Goal: Use online tool/utility: Utilize a website feature to perform a specific function

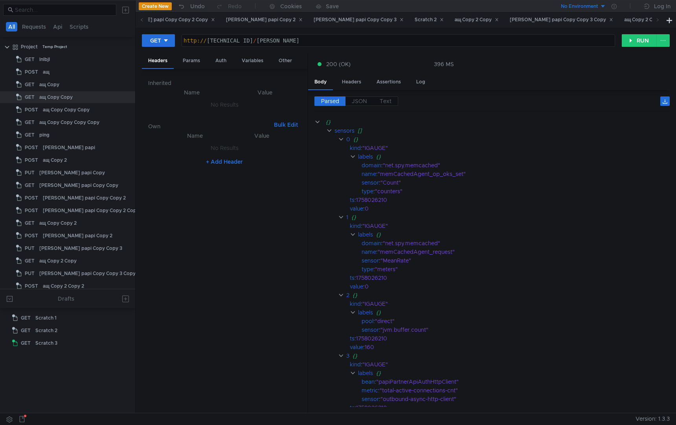
scroll to position [0, 6]
click at [365, 97] on label "JSON" at bounding box center [360, 100] width 28 height 9
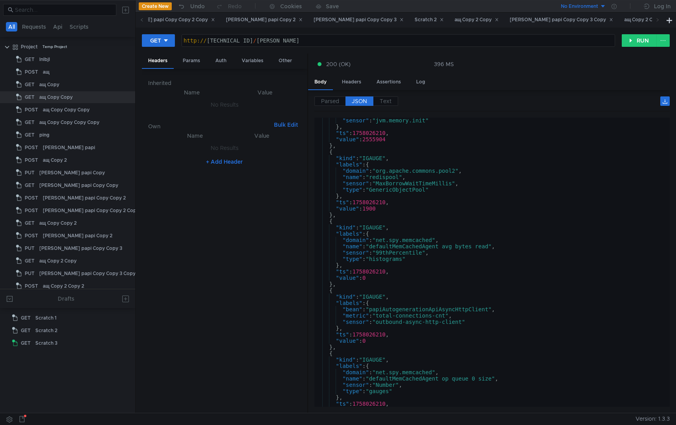
scroll to position [1318, 0]
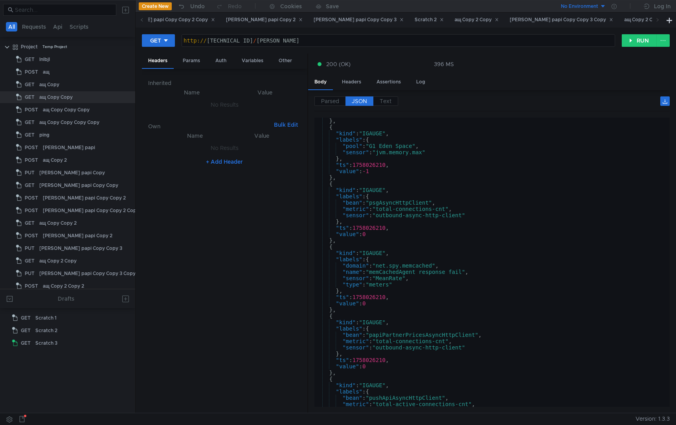
type textarea ""ts": 1758026210,"
click at [504, 294] on div "} , { "kind" : "IGAUGE" , "labels" : { "pool" : "G1 Eden Space" , "sensor" : "j…" at bounding box center [491, 269] width 352 height 302
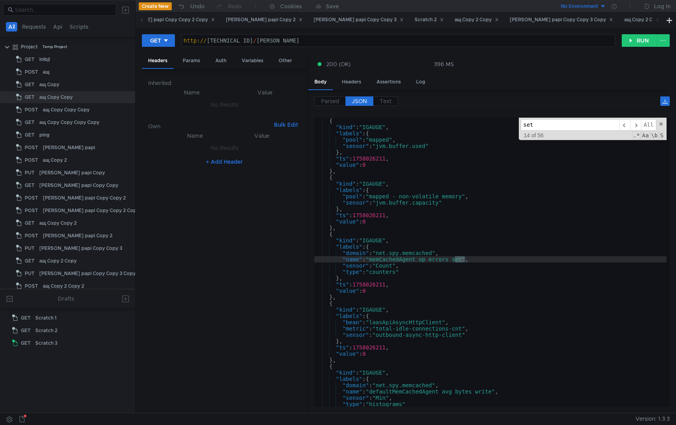
scroll to position [3207, 0]
type input "s"
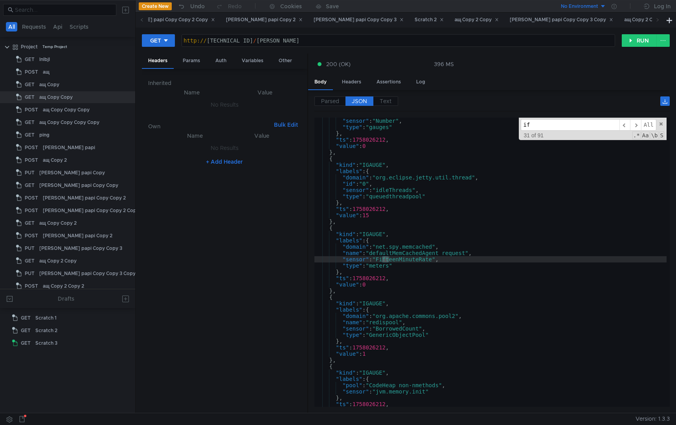
scroll to position [4891, 0]
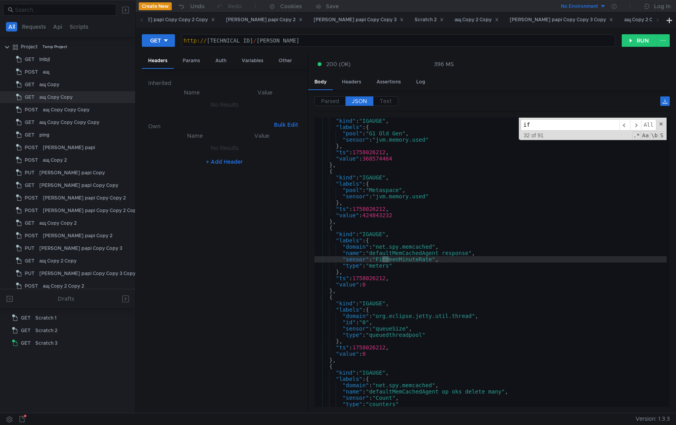
type input "i"
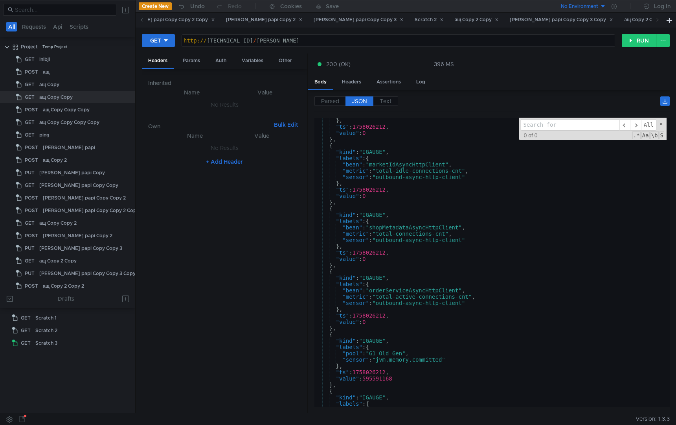
scroll to position [5483, 0]
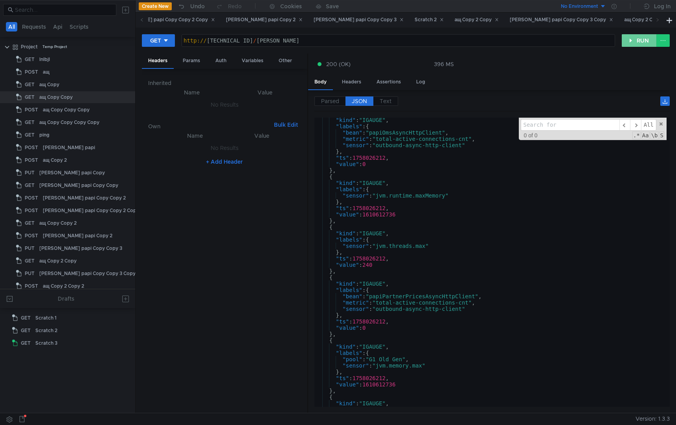
click at [627, 42] on button "RUN" at bounding box center [639, 40] width 35 height 13
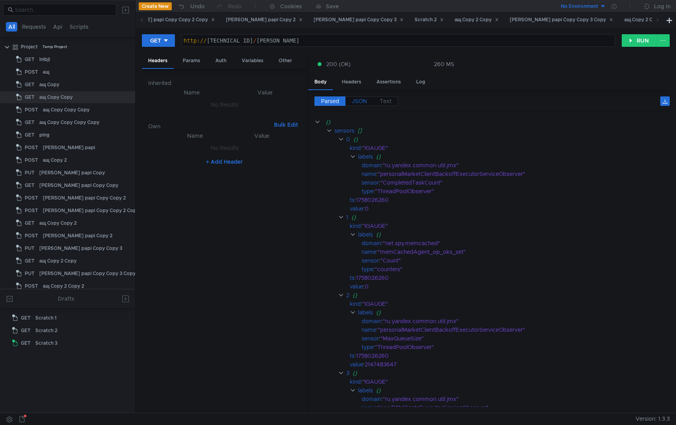
click at [358, 98] on span "JSON" at bounding box center [359, 101] width 15 height 7
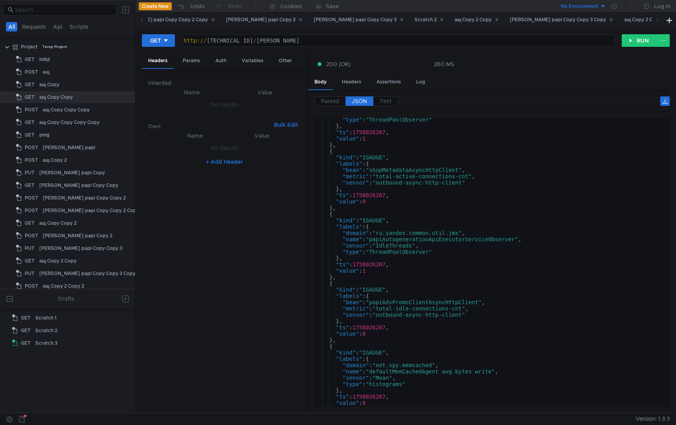
scroll to position [12594, 0]
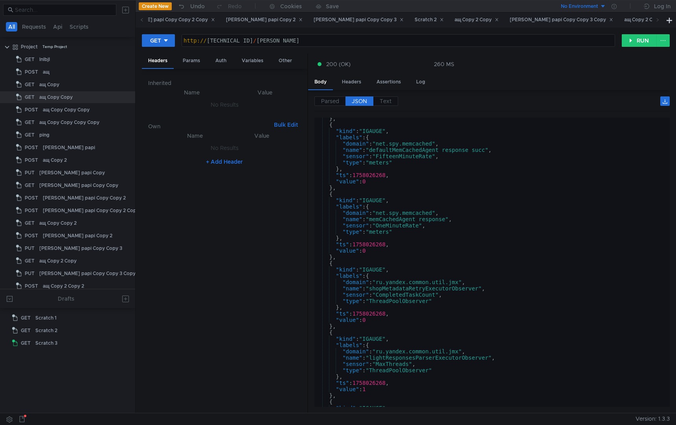
type textarea ""kind": "IGAUGE","
click at [511, 270] on div "} , { "kind" : "IGAUGE" , "labels" : { "domain" : "net.spy.memcached" , "name" …" at bounding box center [491, 266] width 352 height 302
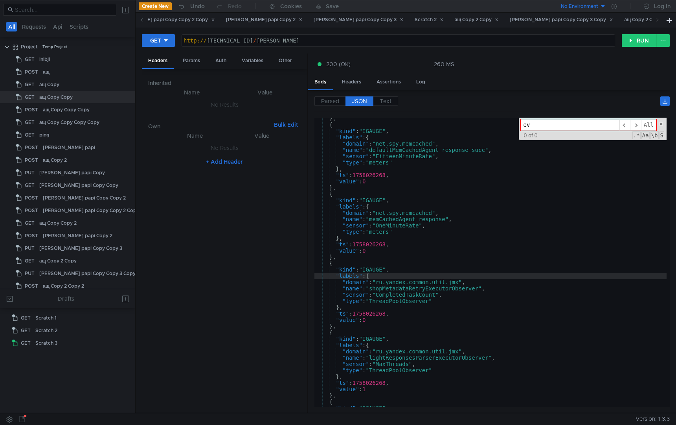
type input "e"
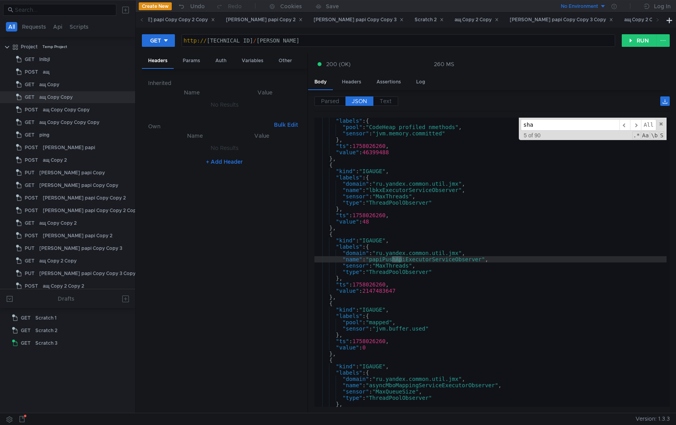
scroll to position [871, 0]
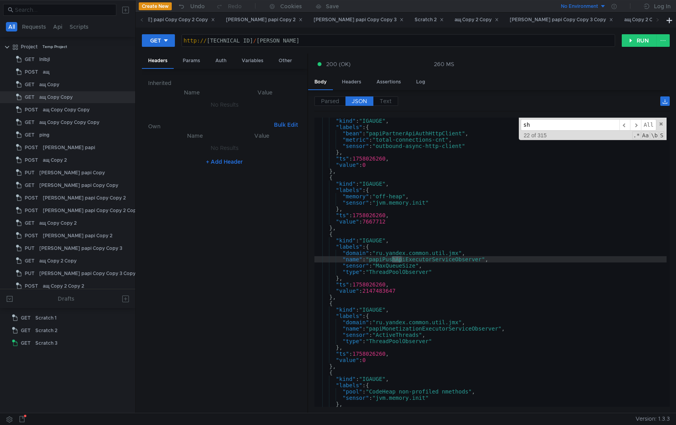
type input "s"
type input "execu"
click at [313, 42] on div "http:// [TECHNICAL_ID] / [PERSON_NAME]" at bounding box center [398, 46] width 433 height 19
type textarea "[URL][TECHNICAL_ID]"
click at [637, 42] on button "RUN" at bounding box center [639, 40] width 35 height 13
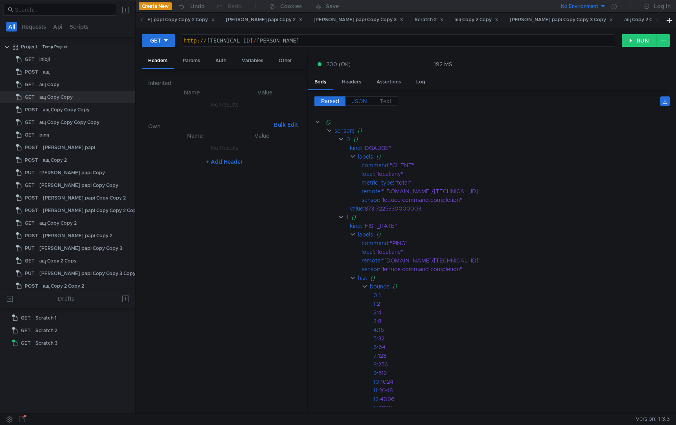
click at [356, 96] on label "JSON" at bounding box center [360, 100] width 28 height 9
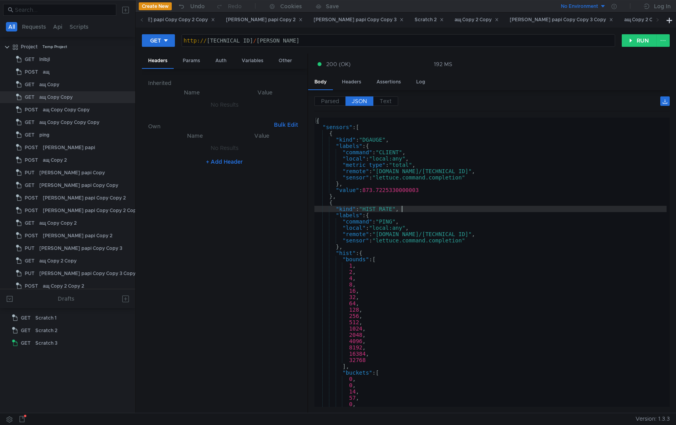
click at [488, 208] on div "{ "sensors" : [ { "kind" : "DGAUGE" , "labels" : { "command" : "CLIENT" , "loca…" at bounding box center [491, 269] width 352 height 302
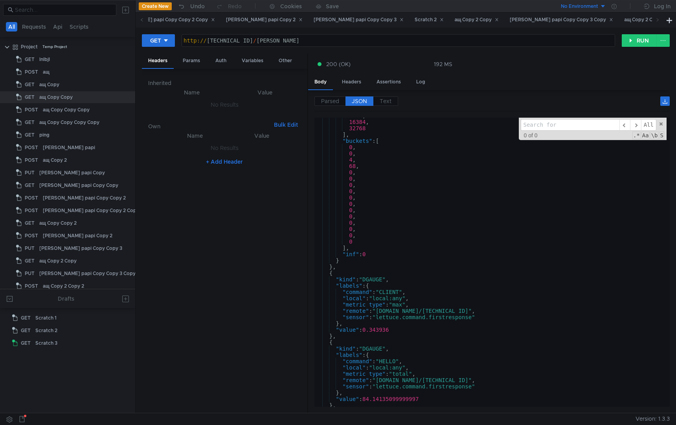
scroll to position [1576, 0]
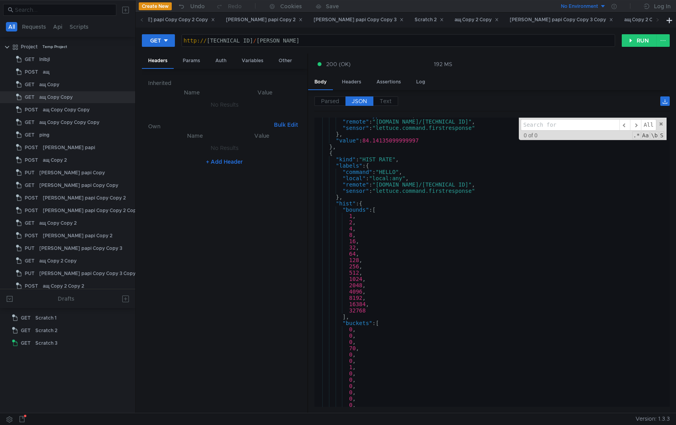
click at [485, 221] on div ""metric_type" : "total" , "remote" : "[DOMAIN_NAME]/[TECHNICAL_ID]" , "sensor" …" at bounding box center [491, 263] width 352 height 302
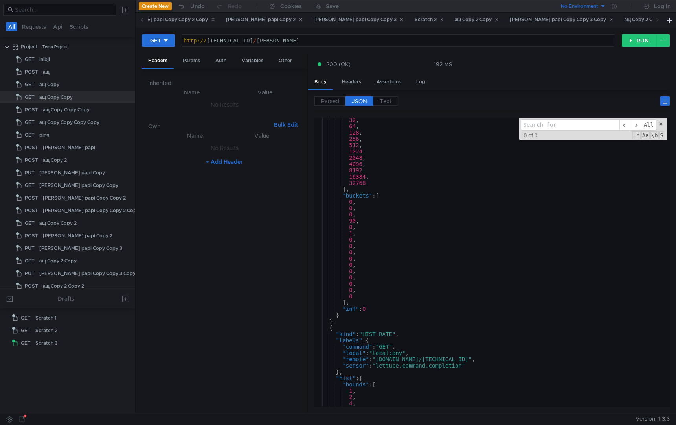
scroll to position [2731, 0]
click at [485, 221] on div "32 , 64 , 128 , 256 , 512 , 1024 , 2048 , 4096 , 8192 , 16384 , 32768 ] , "buck…" at bounding box center [491, 268] width 352 height 302
type textarea "90,"
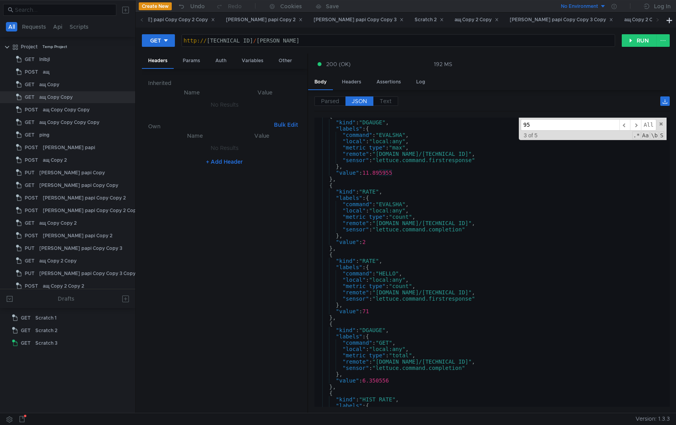
scroll to position [12594, 0]
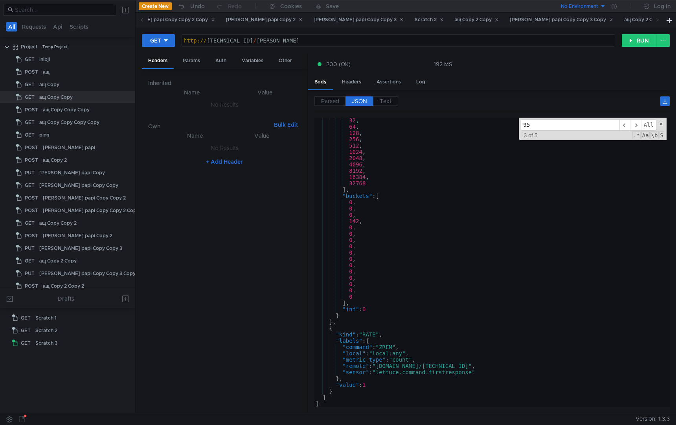
type input "95"
click at [561, 389] on div "32 , 64 , 128 , 256 , 512 , 1024 , 2048 , 4096 , 8192 , 16384 , 32768 ] , "buck…" at bounding box center [491, 268] width 352 height 302
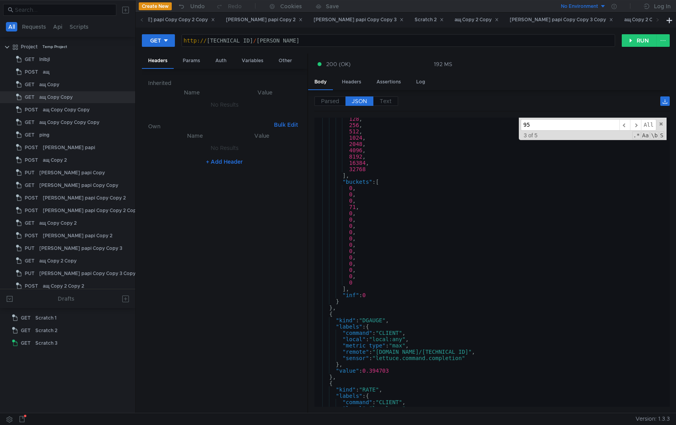
scroll to position [12426, 0]
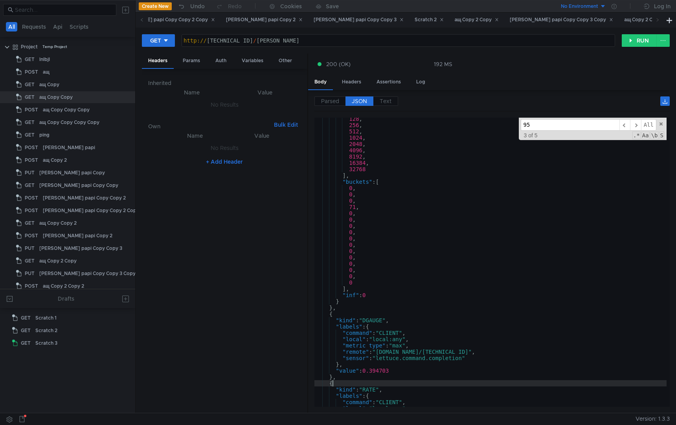
click at [395, 383] on div "128 , 256 , 512 , 1024 , 2048 , 4096 , 8192 , 16384 , 32768 ] , "buckets" : [ 0…" at bounding box center [491, 267] width 352 height 302
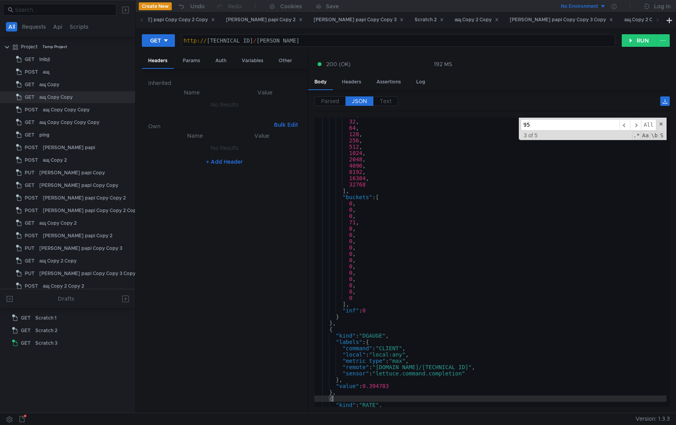
scroll to position [12416, 0]
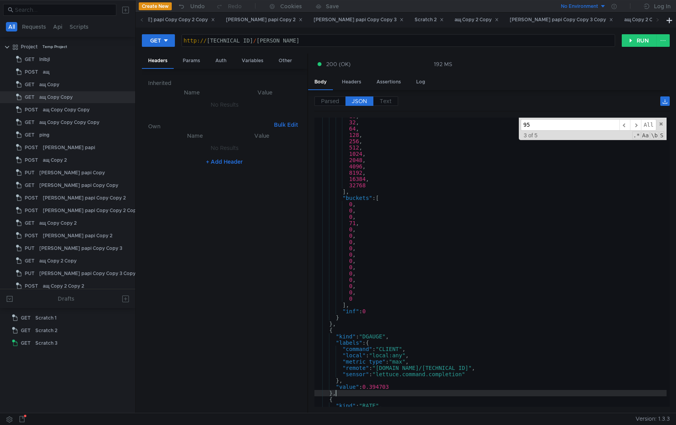
click at [391, 394] on div "16 , 32 , 64 , 128 , 256 , 512 , 1024 , 2048 , 4096 , 8192 , 16384 , 32768 ] , …" at bounding box center [491, 264] width 352 height 302
type textarea "},"
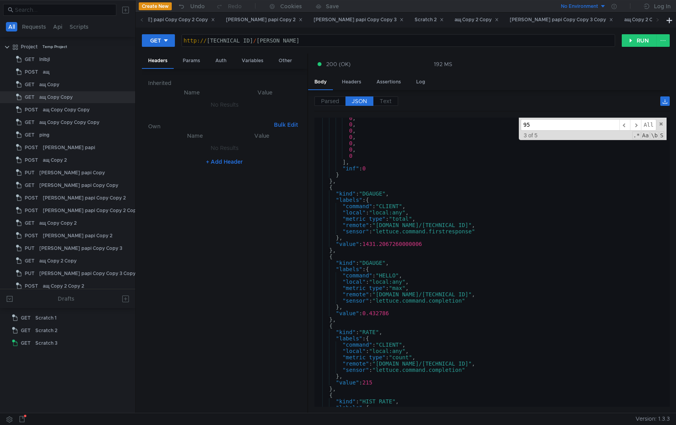
scroll to position [10057, 0]
click at [345, 322] on div "0 , 0 , 0 , 0 , 0 , 0 , 0 ] , "inf" : 0 } } , { "kind" : "DGAUGE" , "labels" : …" at bounding box center [491, 266] width 352 height 302
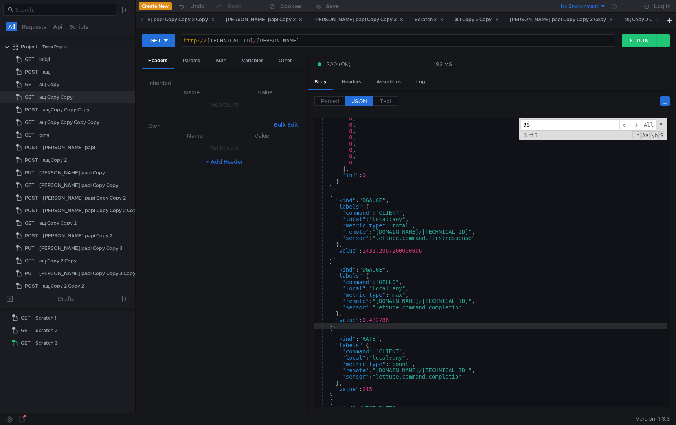
click at [345, 257] on div "0 , 0 , 0 , 0 , 0 , 0 , 0 , 0 ] , "inf" : 0 } } , { "kind" : "DGAUGE" , "labels…" at bounding box center [491, 266] width 352 height 302
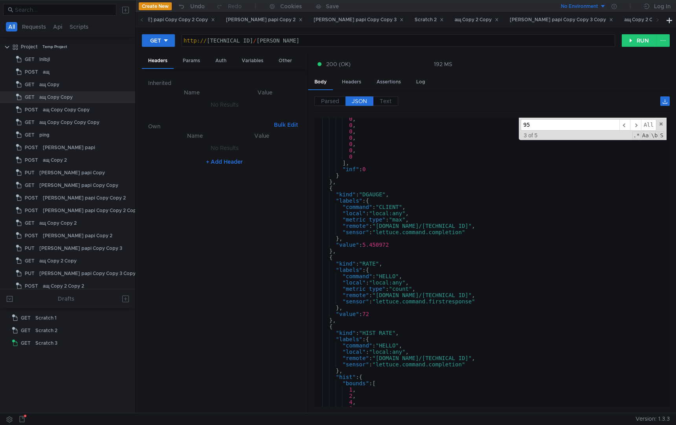
scroll to position [7805, 0]
click at [630, 29] on div "GET [URL][TECHNICAL_ID] http:// [TECHNICAL_ID] / [PERSON_NAME] הההההההההההההההה…" at bounding box center [406, 220] width 541 height 385
click at [630, 37] on button "RUN" at bounding box center [639, 40] width 35 height 13
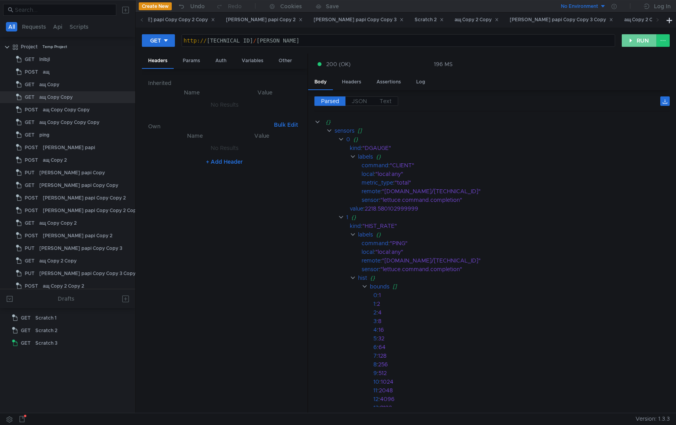
click at [630, 37] on button "RUN" at bounding box center [639, 40] width 35 height 13
click at [353, 103] on span "JSON" at bounding box center [359, 101] width 15 height 7
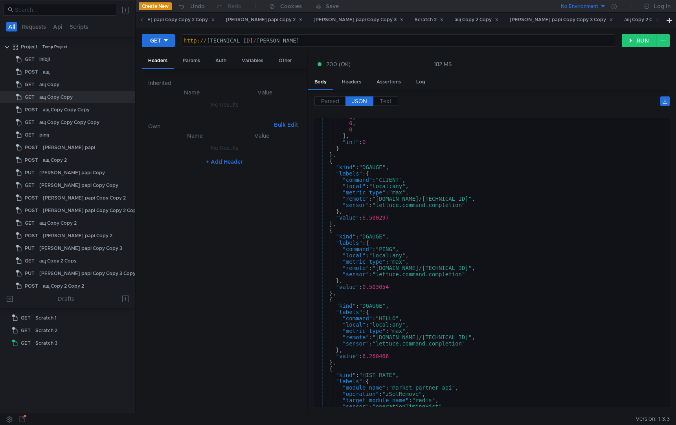
scroll to position [1047, 0]
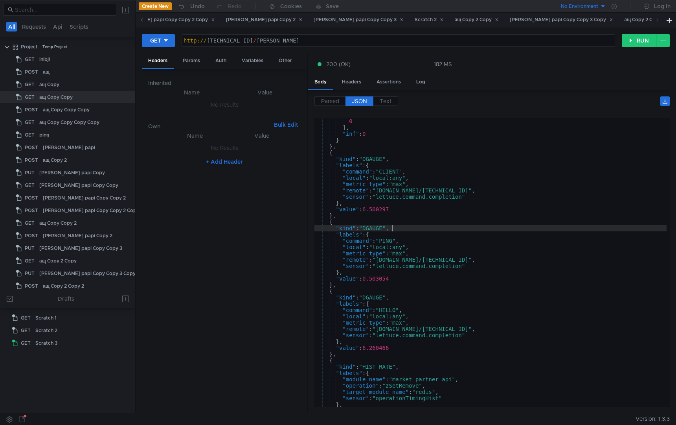
click at [417, 229] on div "0 , 0 ] , "inf" : 0 } } , { "kind" : "DGAUGE" , "labels" : { "command" : "CLIEN…" at bounding box center [491, 263] width 352 height 302
click at [396, 185] on div "0 , 0 ] , "inf" : 0 } } , { "kind" : "DGAUGE" , "labels" : { "command" : "CLIEN…" at bounding box center [491, 263] width 352 height 302
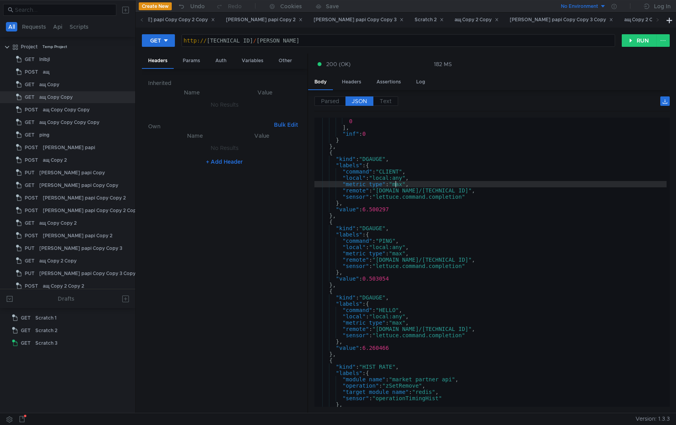
type textarea ""metric_type": "max","
click at [396, 185] on div "0 , 0 ] , "inf" : 0 } } , { "kind" : "DGAUGE" , "labels" : { "command" : "CLIEN…" at bounding box center [491, 263] width 352 height 302
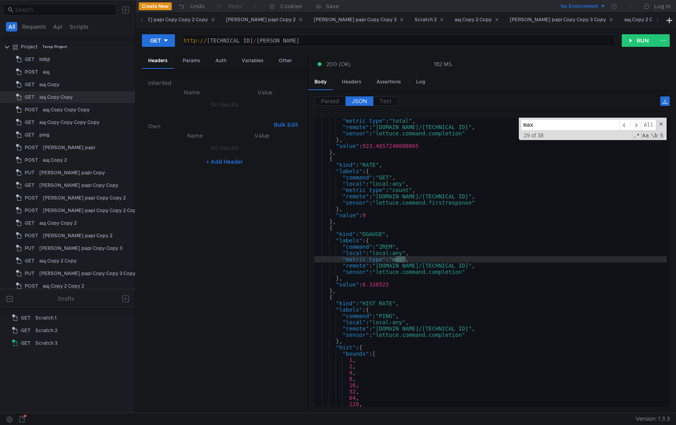
scroll to position [8495, 0]
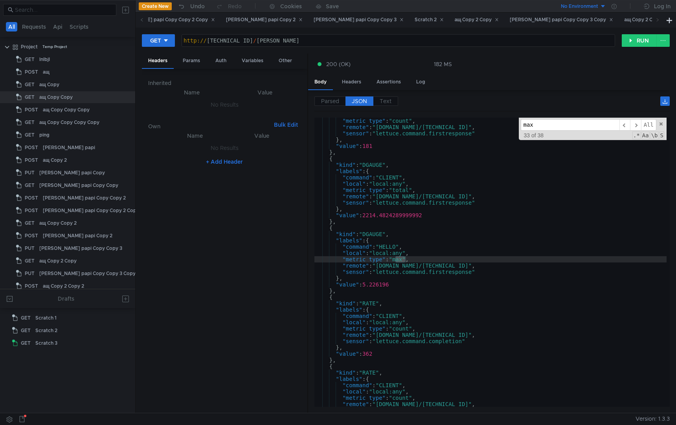
scroll to position [11034, 0]
click at [625, 125] on span "​" at bounding box center [625, 124] width 11 height 11
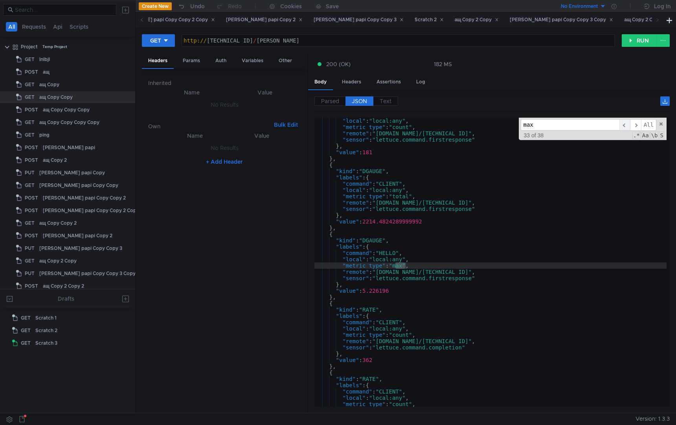
click at [625, 125] on span "​" at bounding box center [625, 124] width 11 height 11
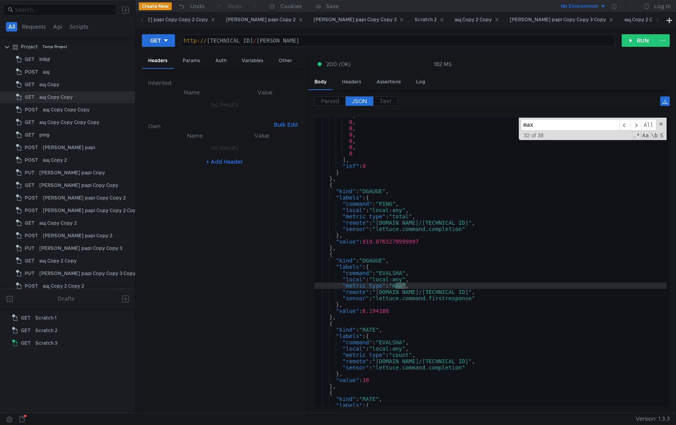
scroll to position [10392, 0]
